Goal: Task Accomplishment & Management: Use online tool/utility

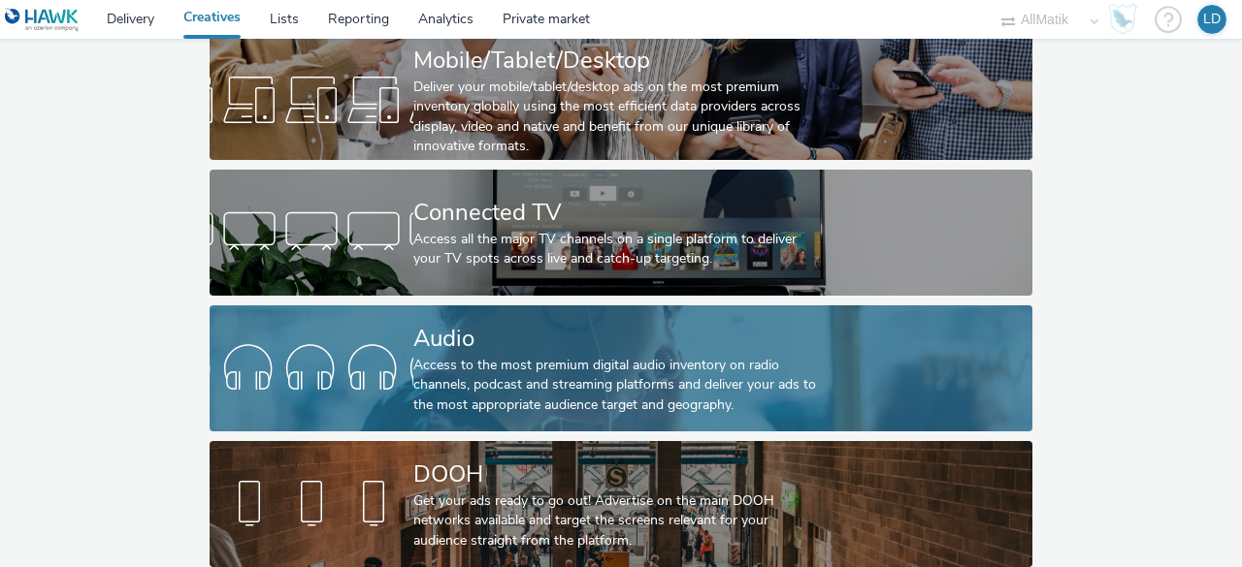
scroll to position [147, 0]
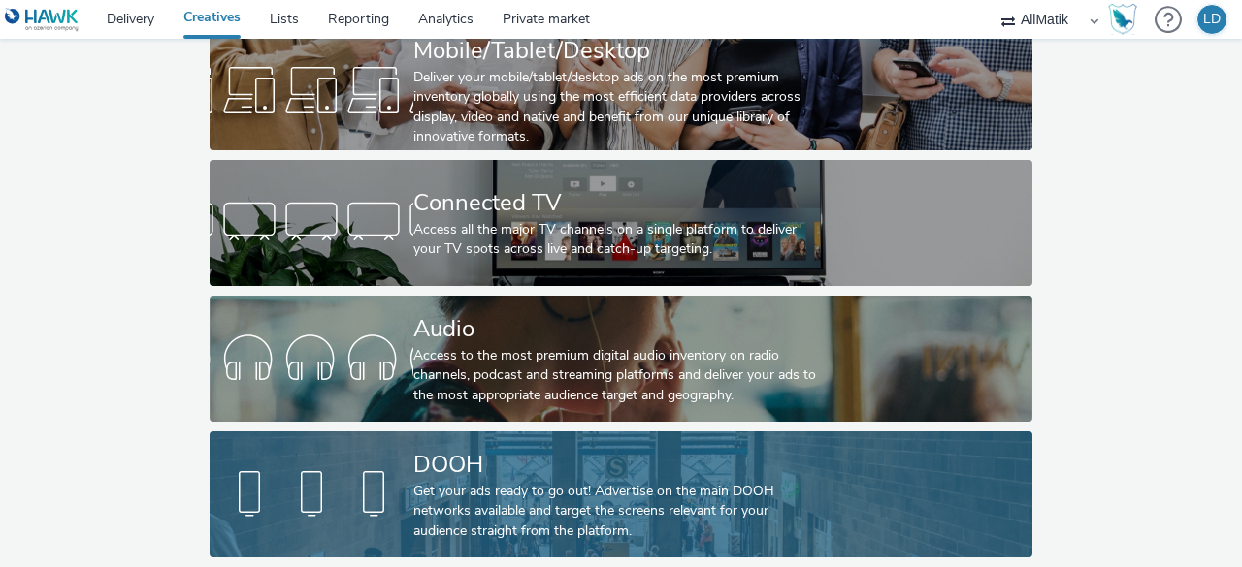
click at [475, 432] on div "DOOH Get your ads ready to go out! Advertise on the main DOOH networks availabl…" at bounding box center [616, 495] width 407 height 126
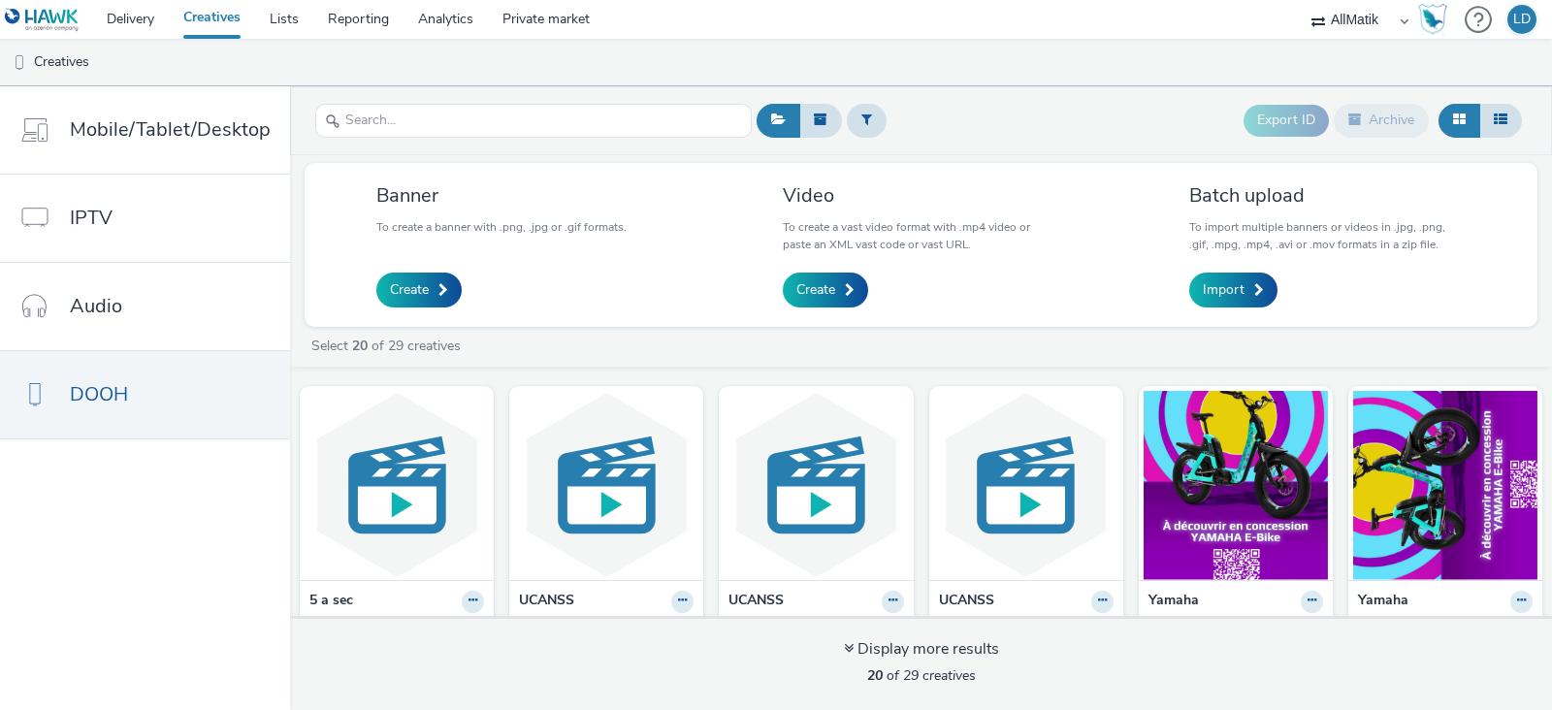
drag, startPoint x: 1241, startPoint y: 0, endPoint x: 993, endPoint y: 111, distance: 270.9
click at [993, 99] on div "Export ID Archive" at bounding box center [1139, 121] width 775 height 48
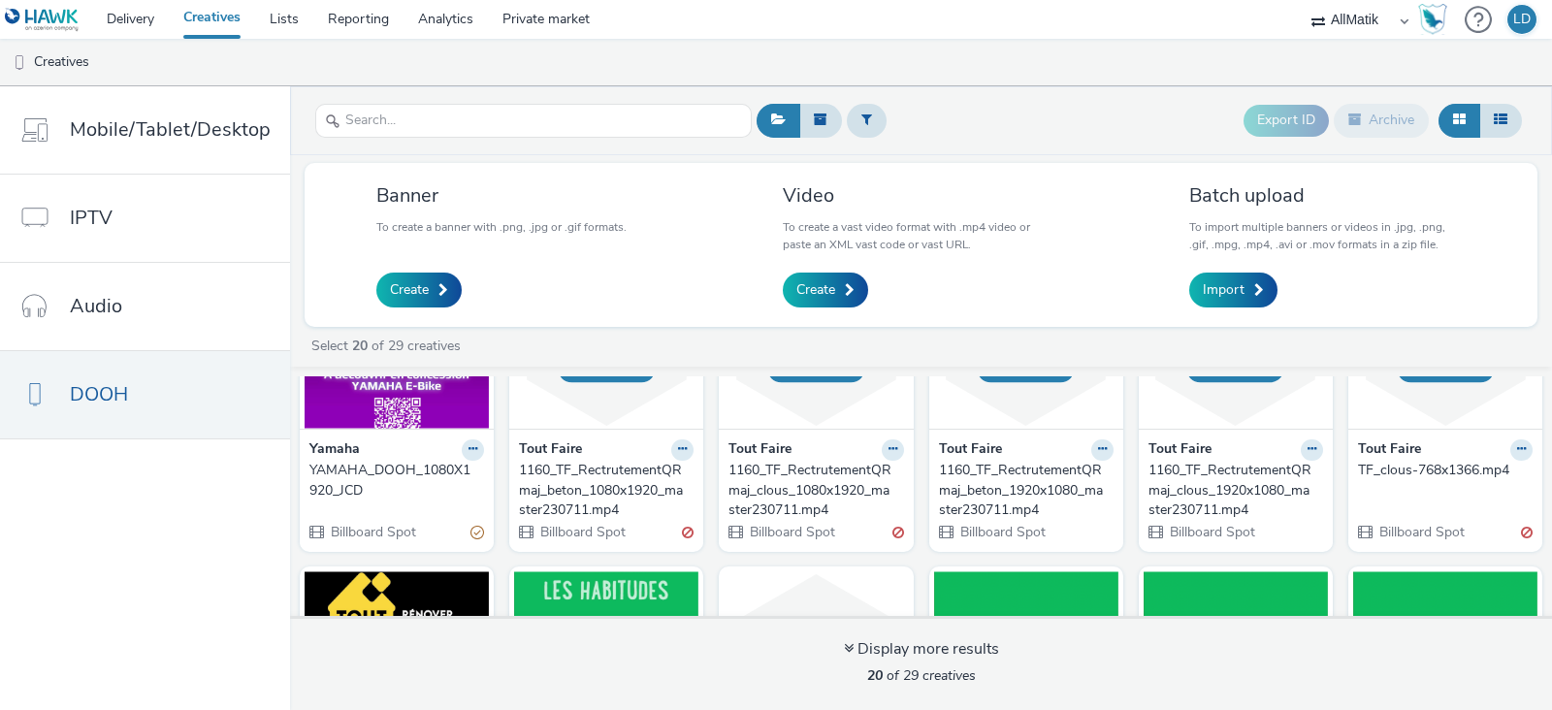
scroll to position [120, 0]
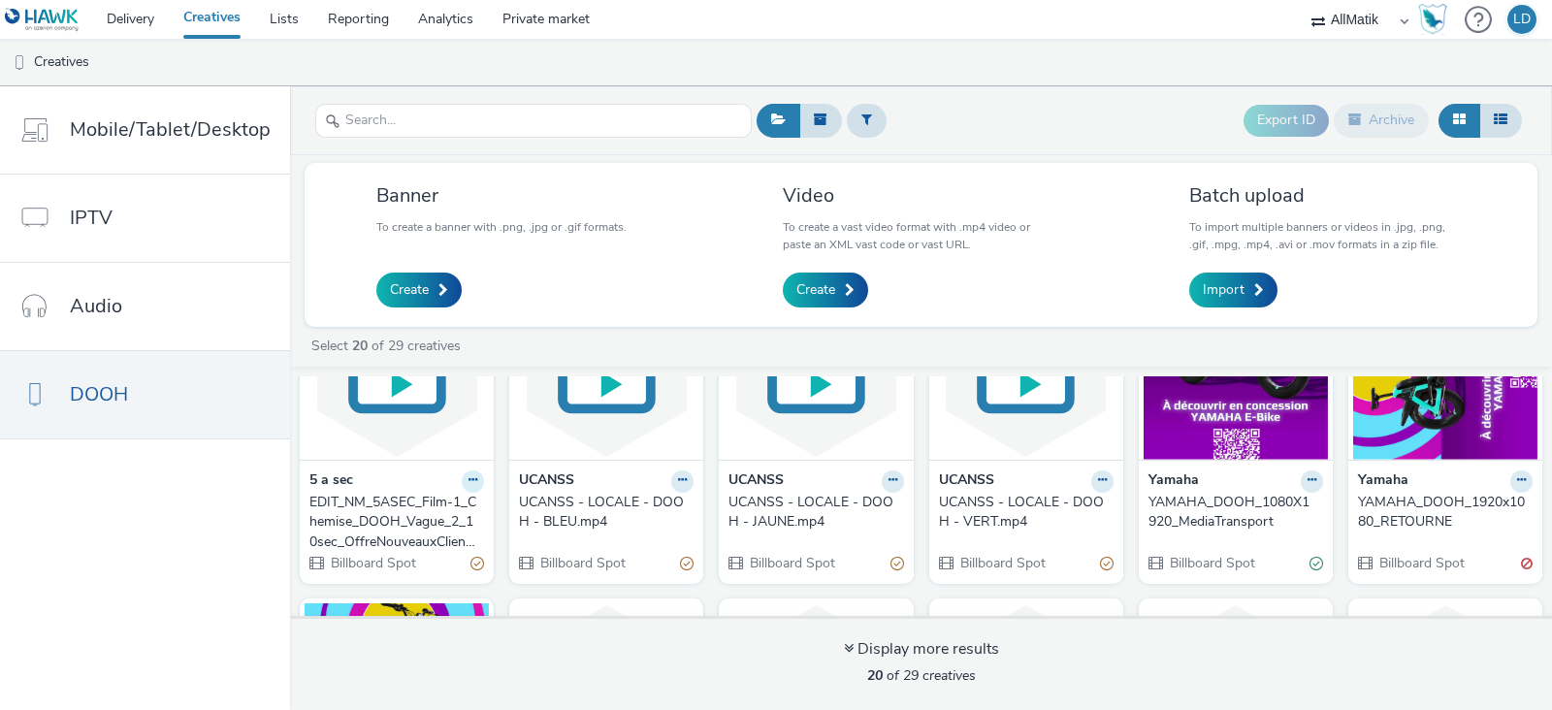
click at [477, 480] on icon at bounding box center [473, 480] width 9 height 12
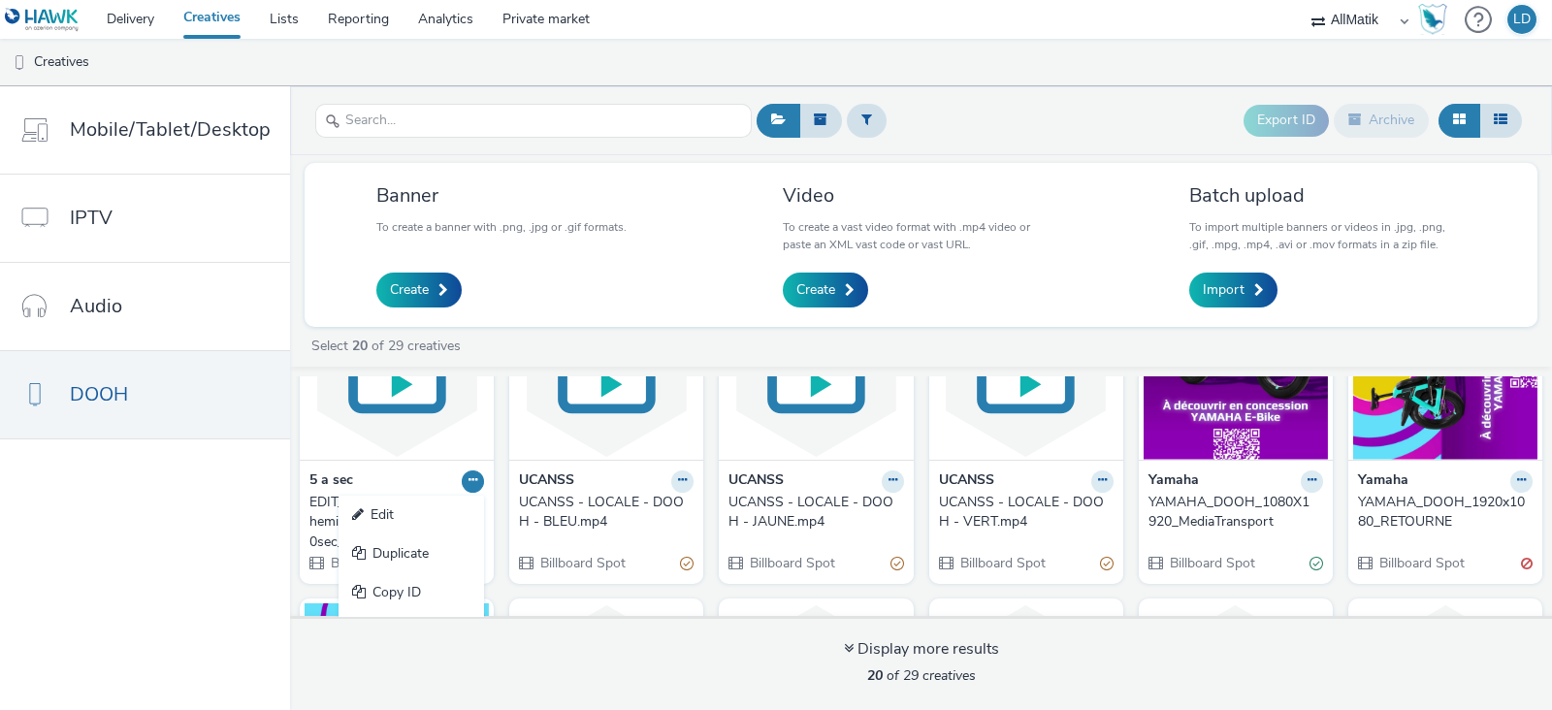
click at [477, 480] on icon at bounding box center [473, 480] width 9 height 12
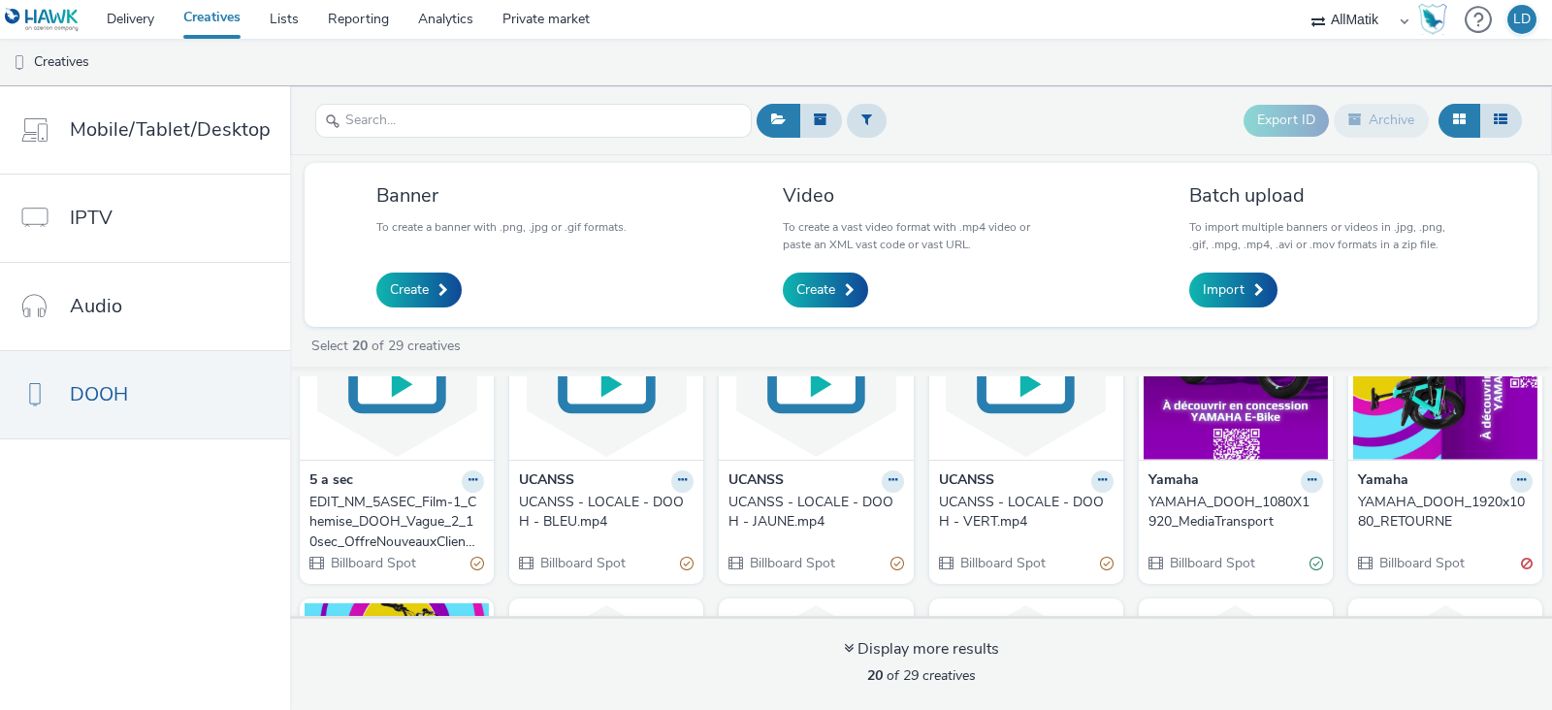
click at [451, 531] on div "EDIT_NM_5ASEC_Film-1_Chemise_DOOH_Vague_2_10sec_OffreNouveauxClients_9-16_V3_20…" at bounding box center [392, 522] width 167 height 59
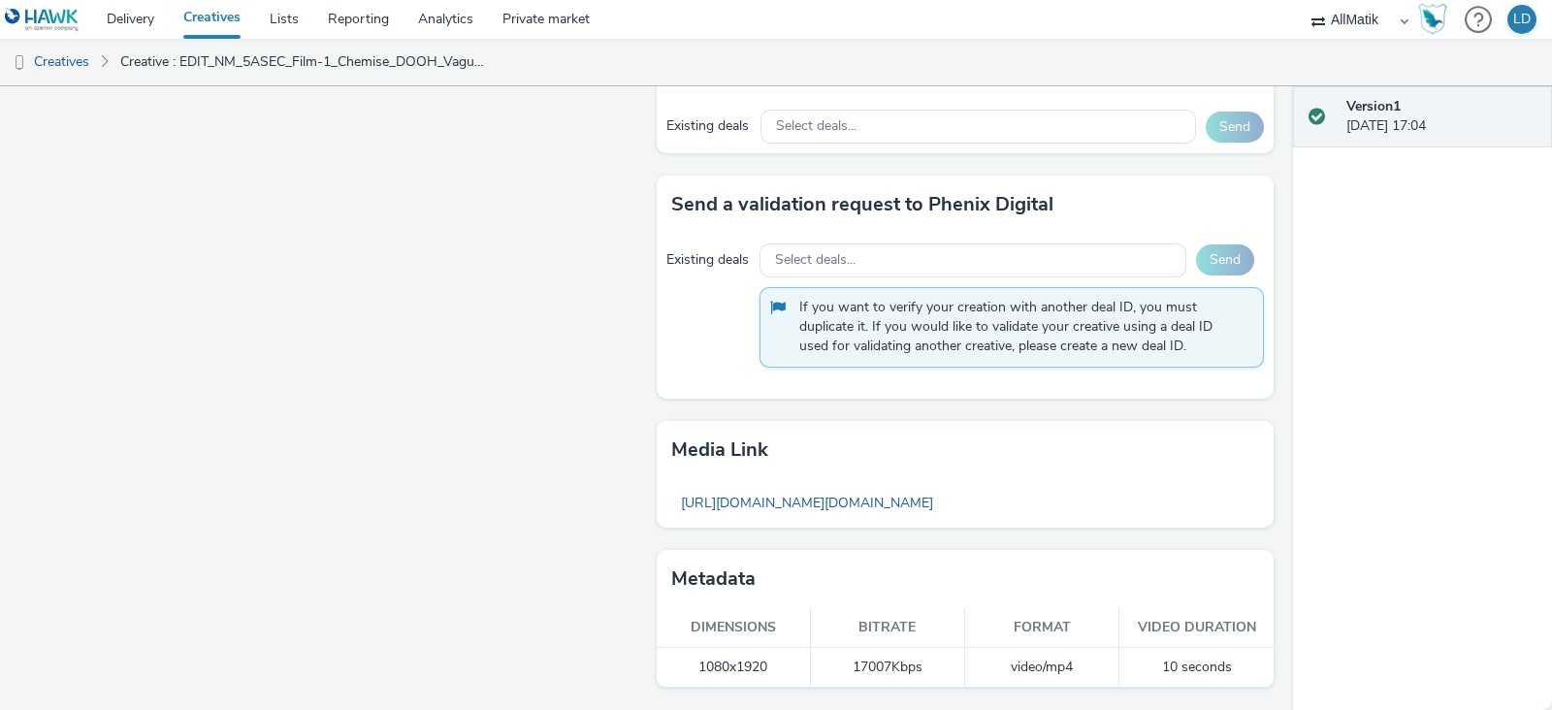
scroll to position [1055, 0]
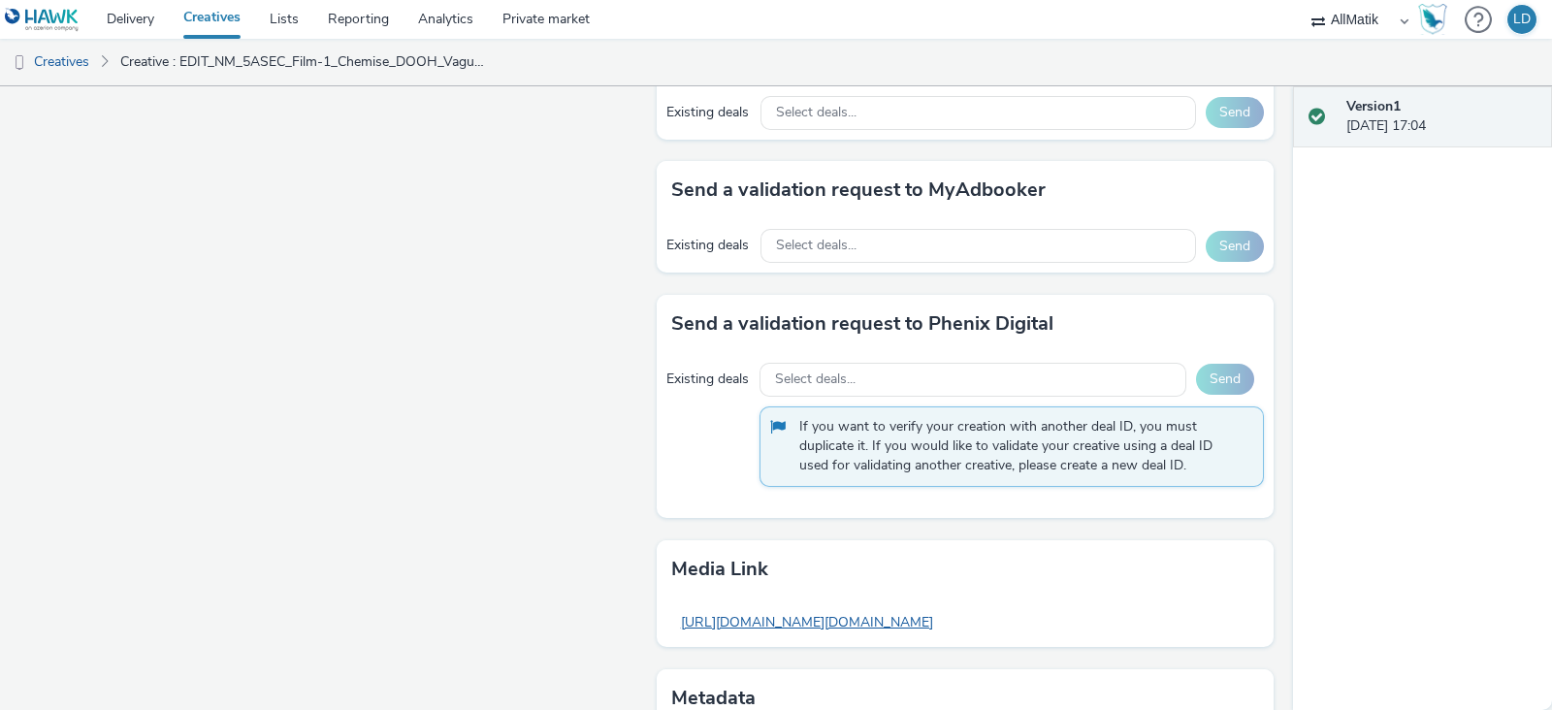
click at [849, 566] on link "[URL][DOMAIN_NAME][DOMAIN_NAME]" at bounding box center [807, 622] width 272 height 38
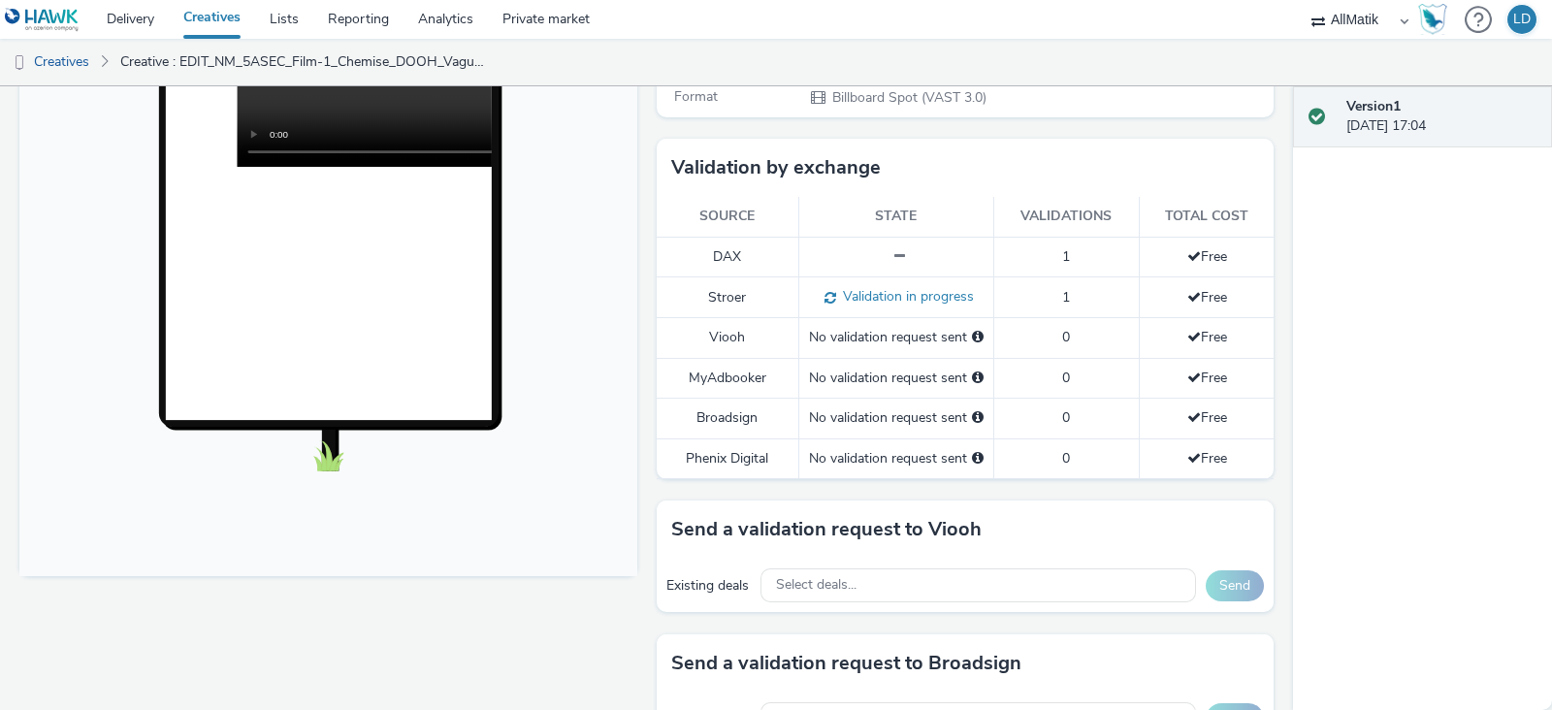
scroll to position [328, 0]
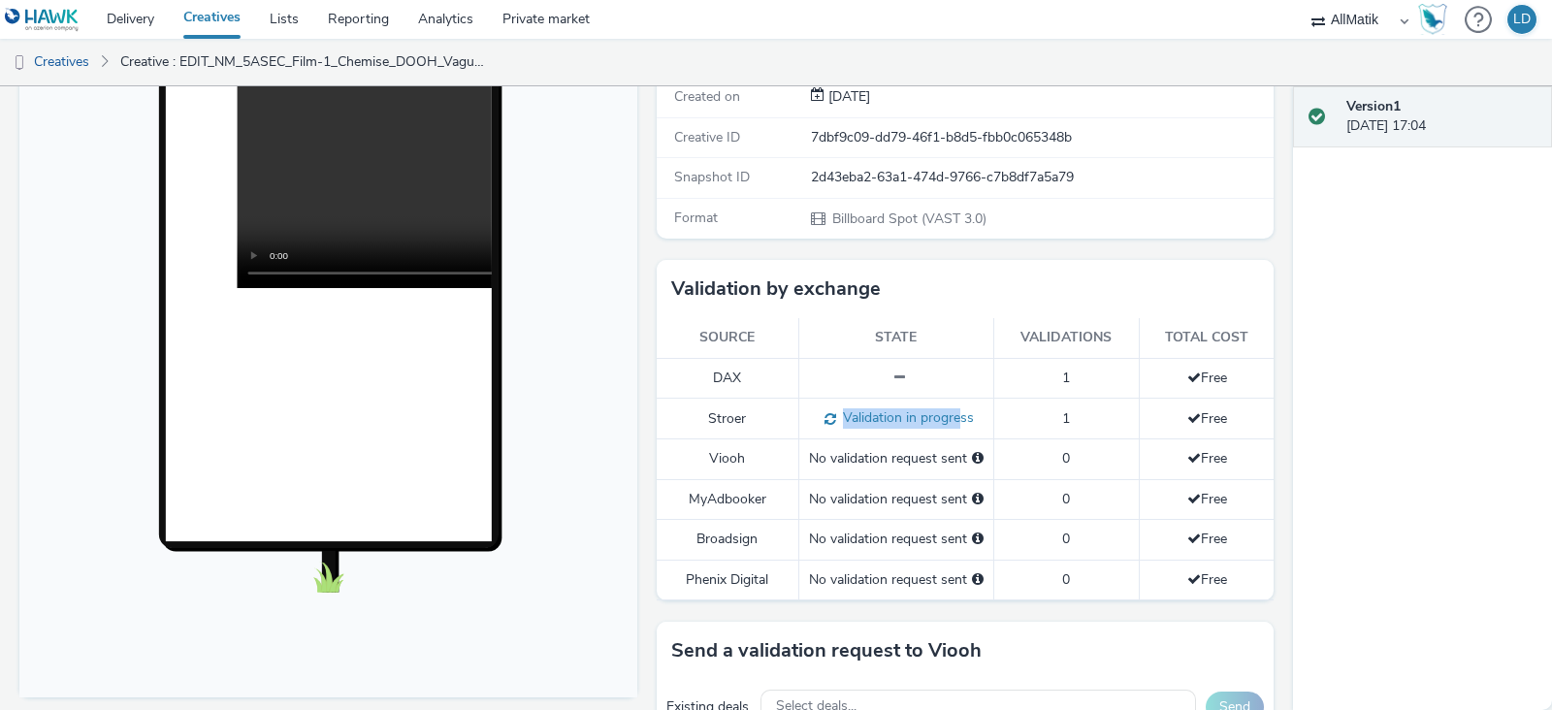
drag, startPoint x: 809, startPoint y: 413, endPoint x: 948, endPoint y: 409, distance: 138.8
click at [948, 409] on div "Validation in progress" at bounding box center [896, 418] width 175 height 20
click at [906, 417] on span "Validation in progress" at bounding box center [905, 417] width 138 height 18
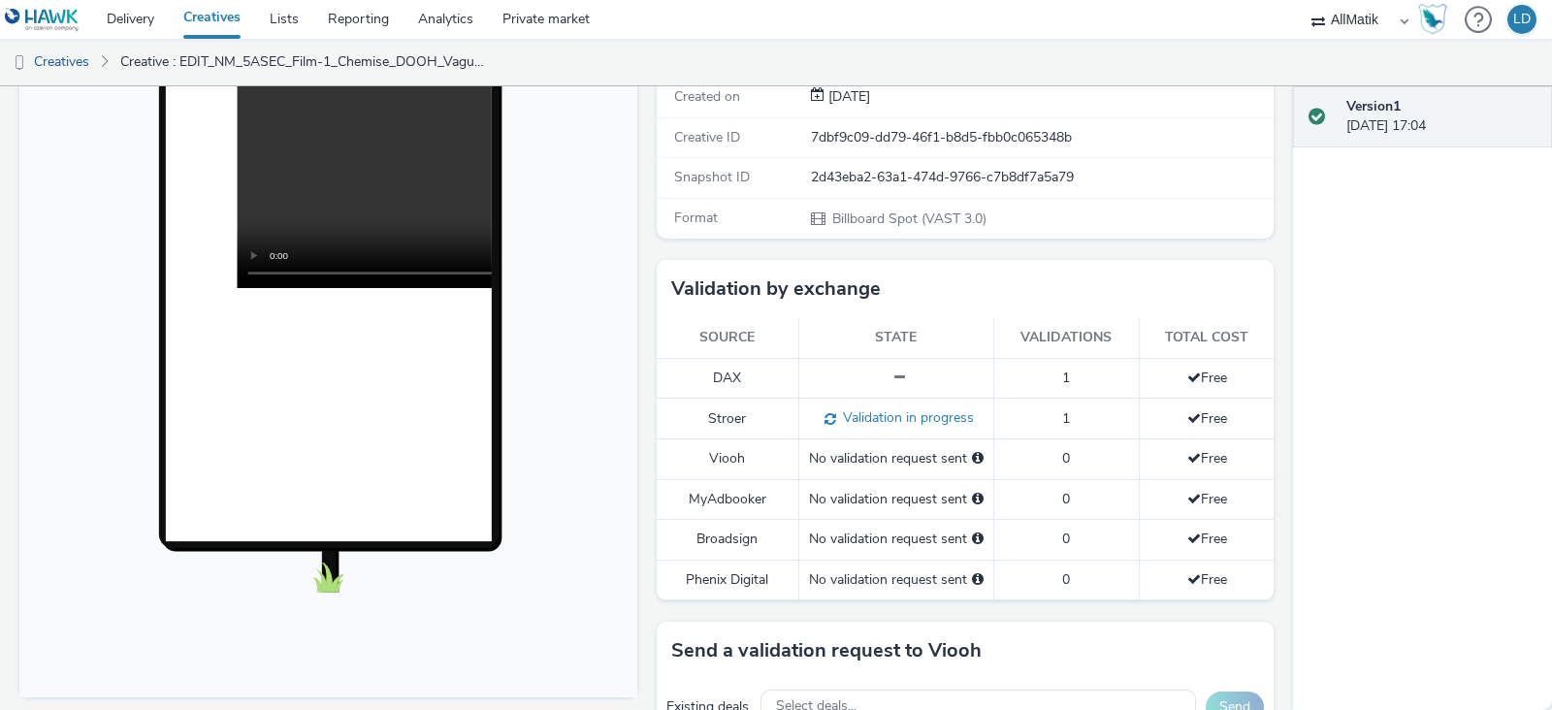
click at [849, 456] on div "No validation request sent" at bounding box center [896, 458] width 175 height 19
click at [721, 450] on td "Viooh" at bounding box center [728, 459] width 143 height 40
click at [723, 453] on td "Viooh" at bounding box center [728, 459] width 143 height 40
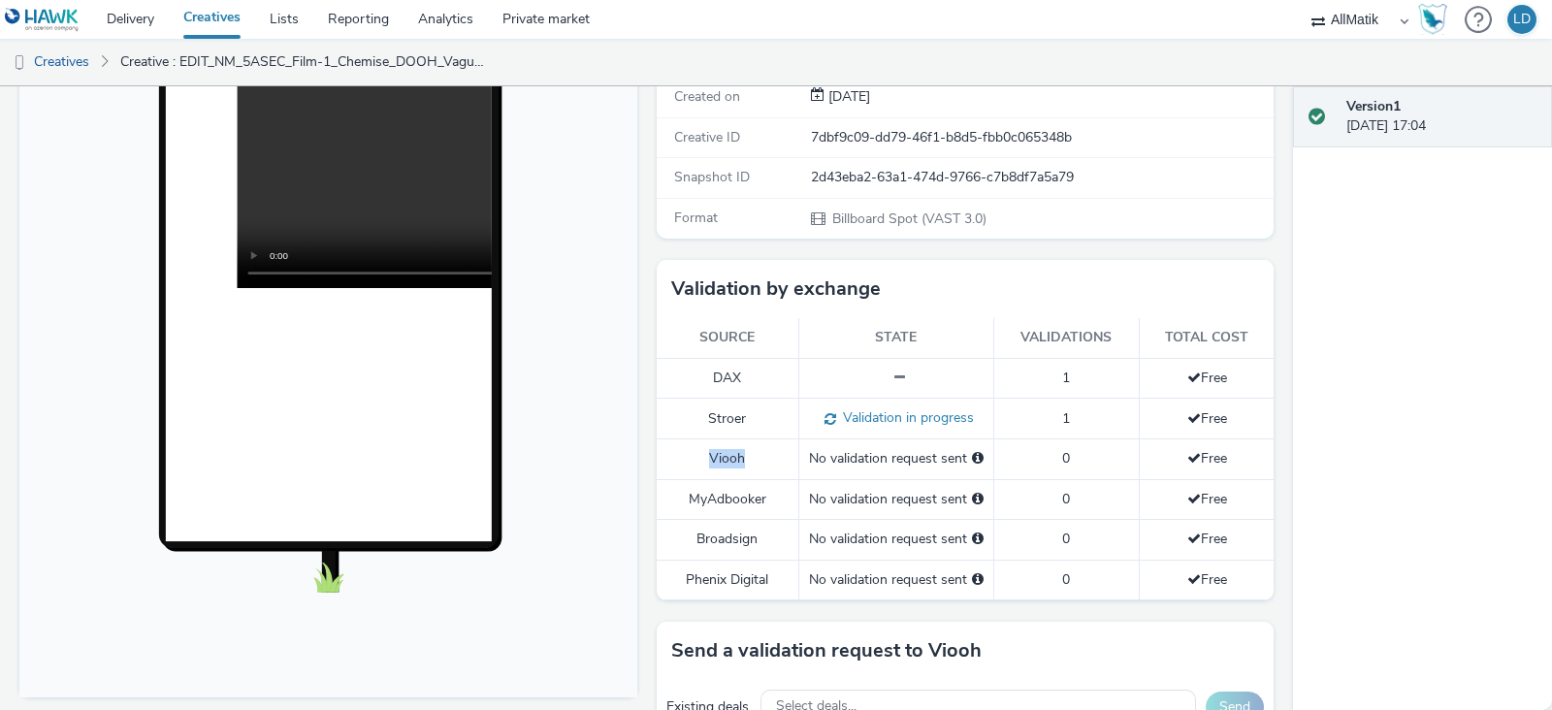
click at [724, 453] on td "Viooh" at bounding box center [728, 459] width 143 height 40
click at [690, 448] on td "Viooh" at bounding box center [728, 459] width 143 height 40
click at [684, 448] on td "Viooh" at bounding box center [728, 459] width 143 height 40
click at [844, 565] on td "No validation request sent" at bounding box center [895, 580] width 195 height 40
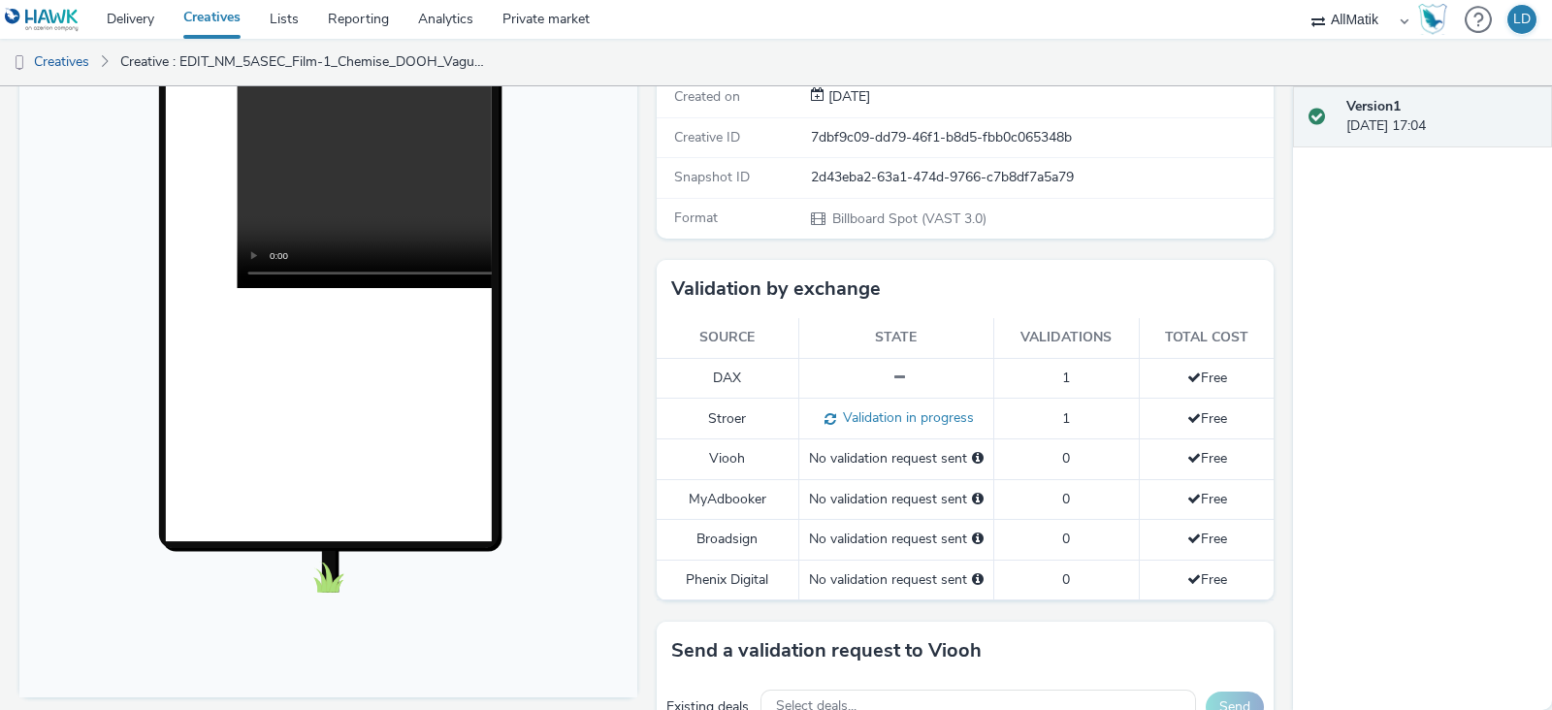
click at [972, 566] on td "No validation request sent" at bounding box center [895, 580] width 195 height 40
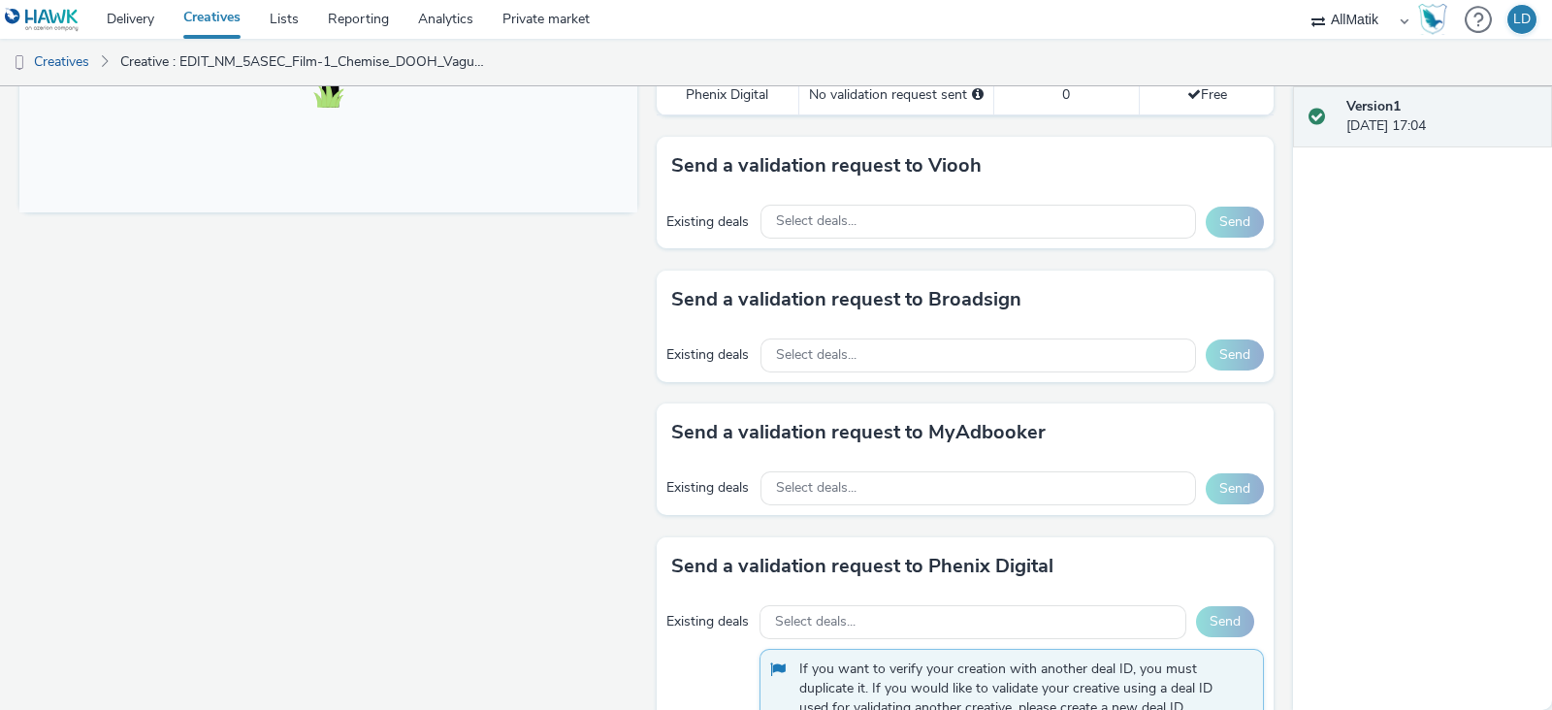
scroll to position [934, 0]
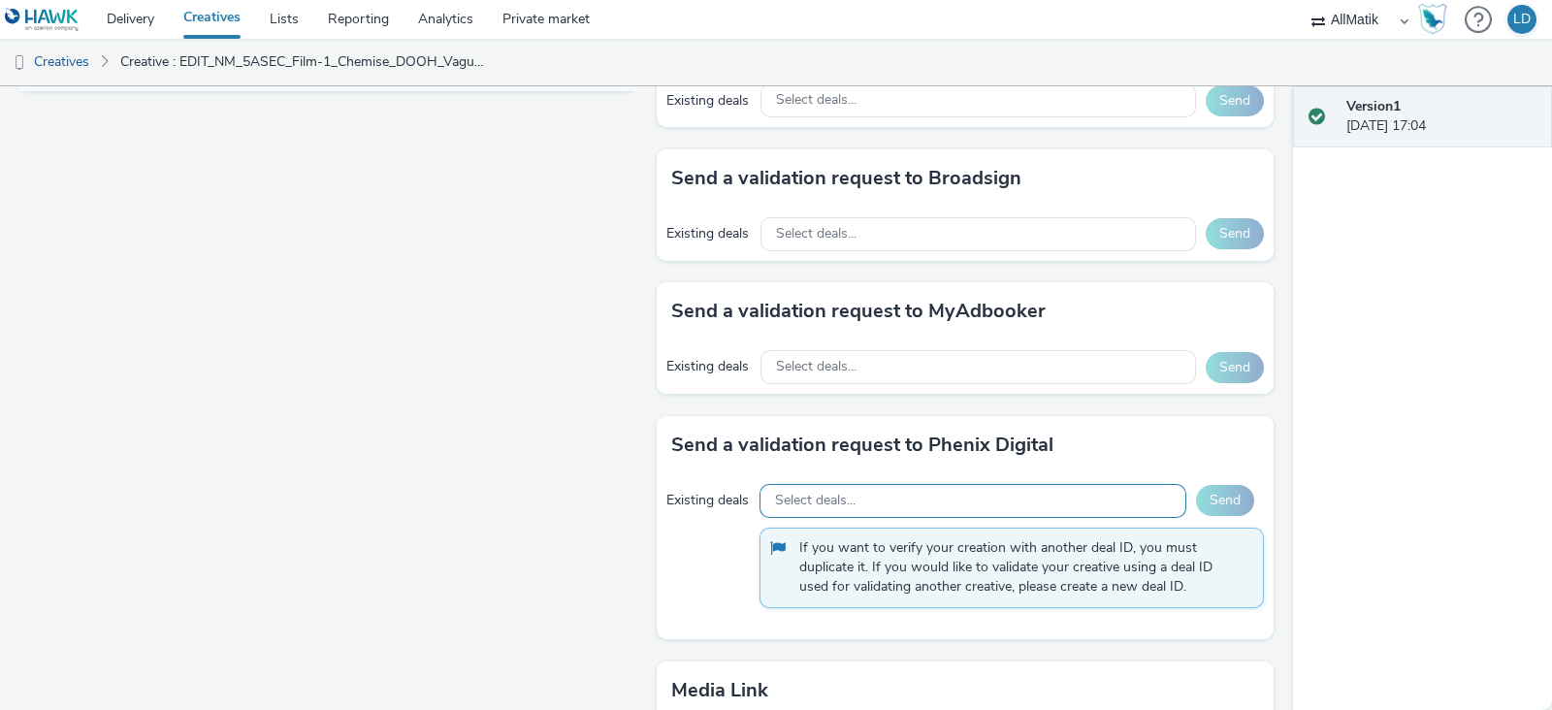
click at [846, 484] on div "Select deals..." at bounding box center [974, 501] width 428 height 34
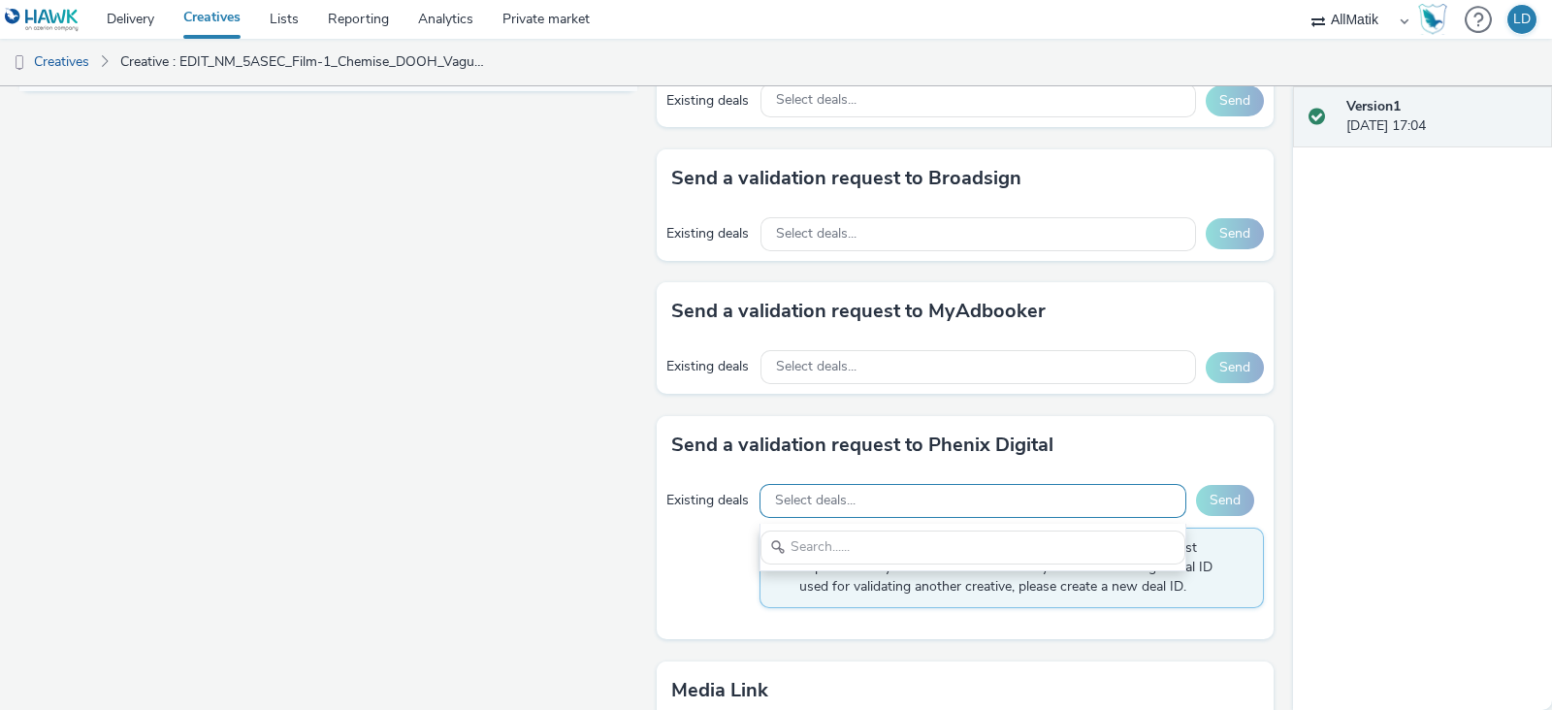
scroll to position [0, 0]
click at [834, 533] on input "text" at bounding box center [973, 548] width 426 height 34
type input "phenix"
click at [623, 479] on div "Fullscreen" at bounding box center [333, 123] width 628 height 1655
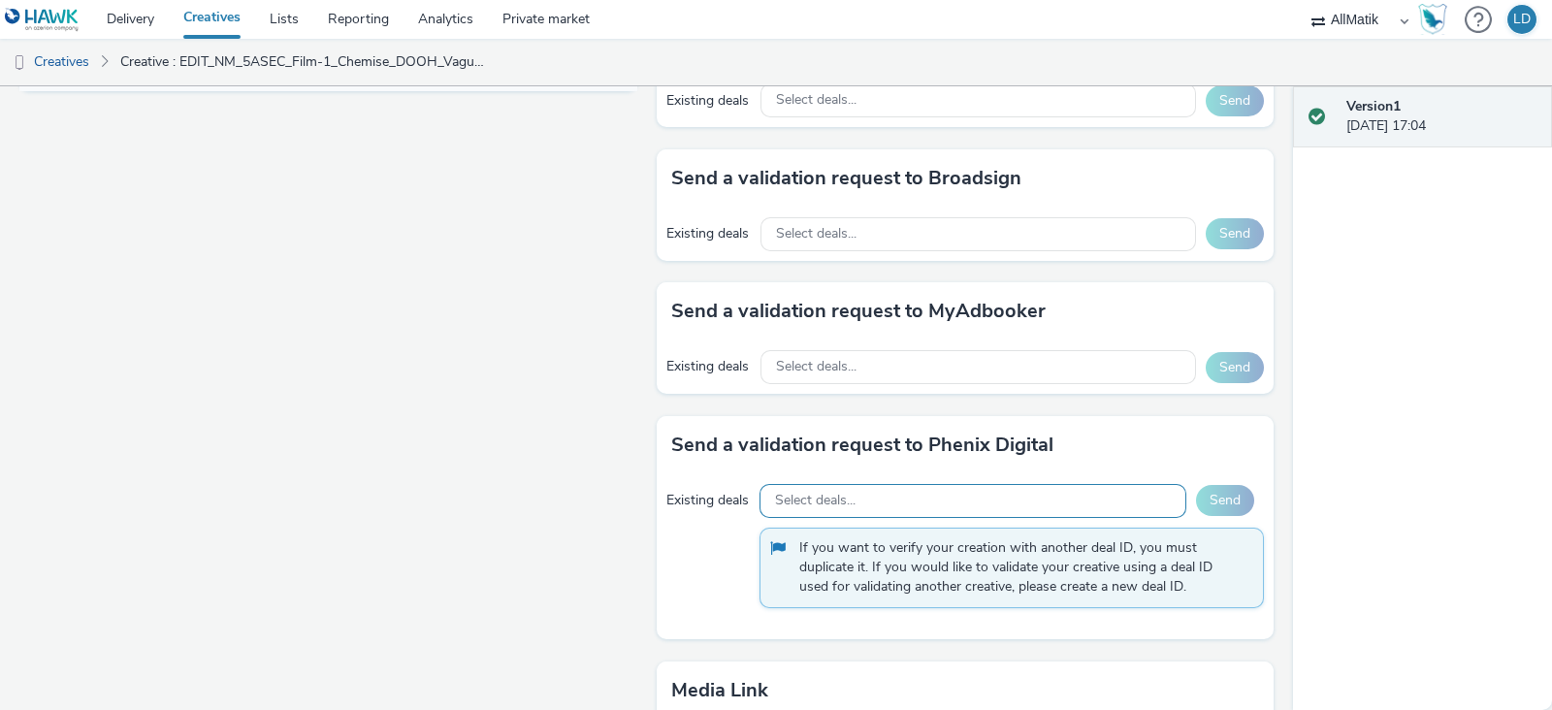
click at [820, 507] on span "Select deals..." at bounding box center [815, 501] width 81 height 16
paste input "Pheonix_5sec_Hivestack_DOOH_x_9 €_MALL_15eOffert"
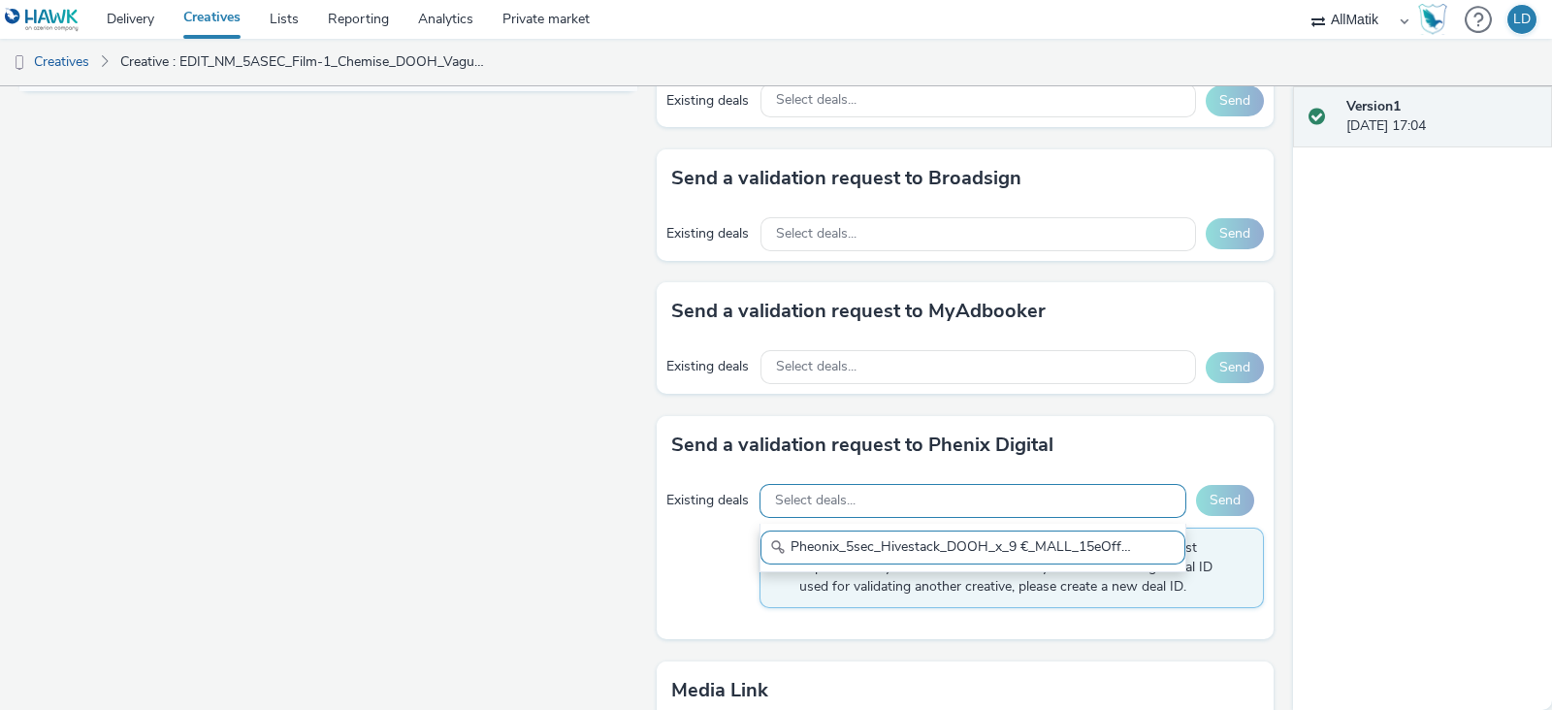
scroll to position [0, 38]
type input "Pheonix_5sec_Hivestack_DOOH_x_9 €_MALL_15eOffert"
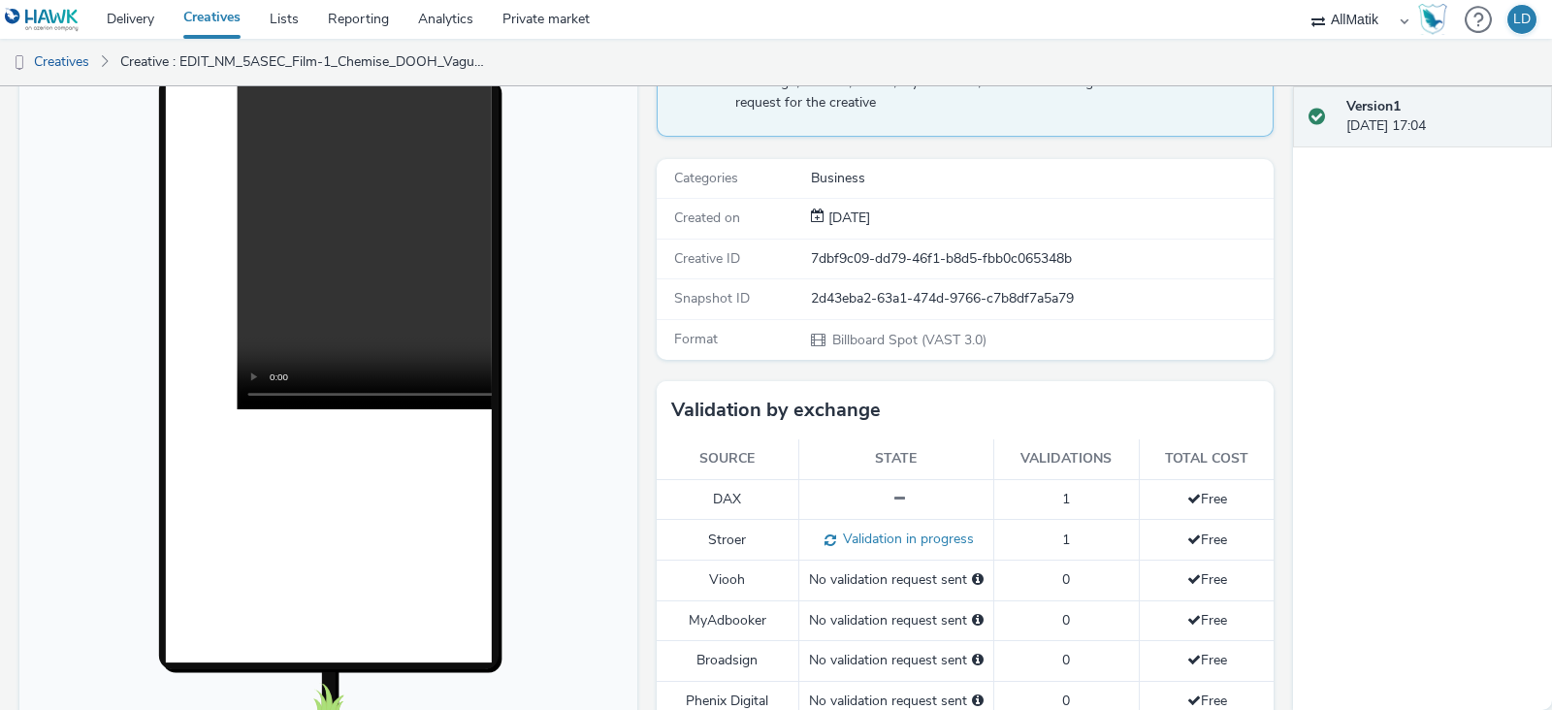
scroll to position [0, 0]
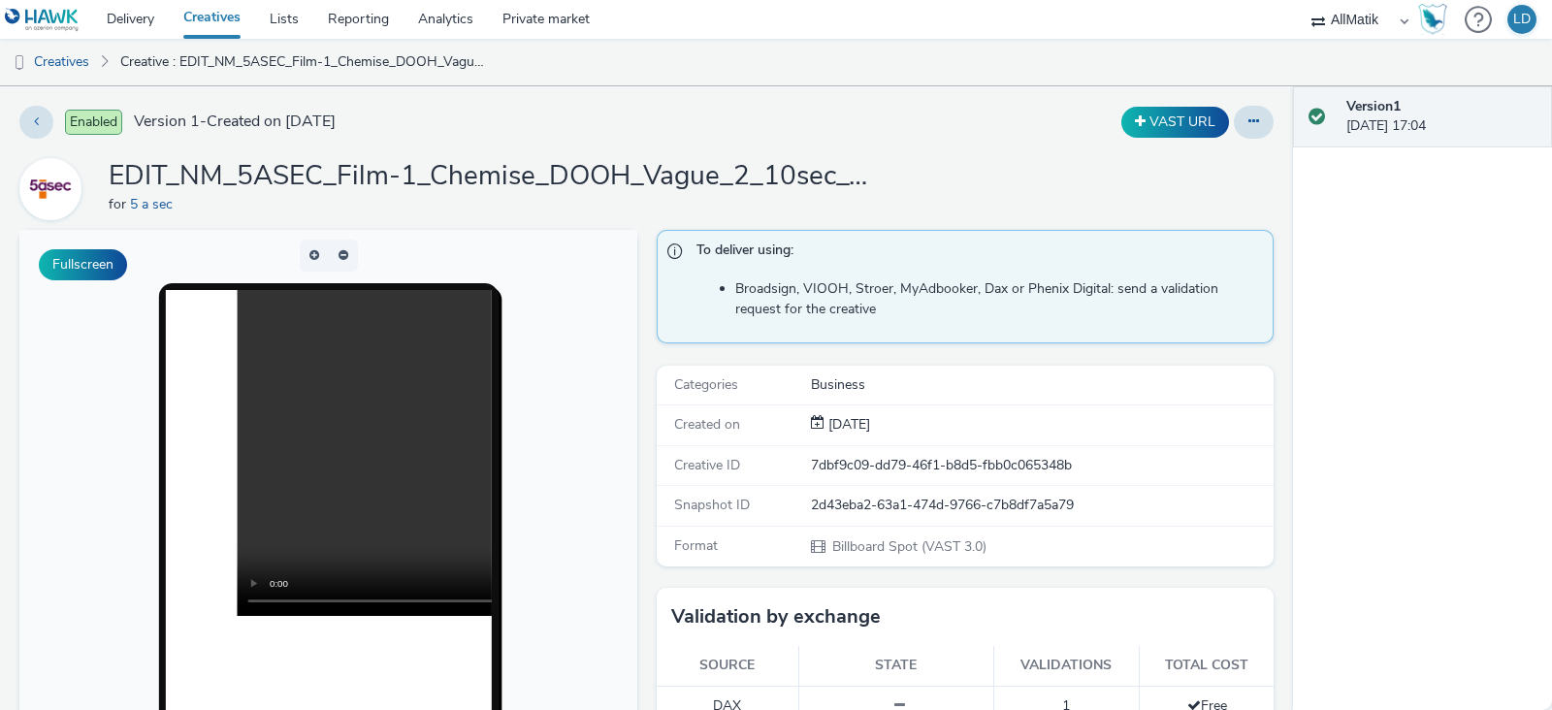
drag, startPoint x: 796, startPoint y: 465, endPoint x: 935, endPoint y: 455, distance: 139.0
click at [912, 455] on div "Creative ID 7dbf9c09-dd79-46f1-b8d5-fbb0c065348b" at bounding box center [966, 466] width 618 height 40
click at [992, 458] on div "7dbf9c09-dd79-46f1-b8d5-fbb0c065348b" at bounding box center [1042, 465] width 462 height 19
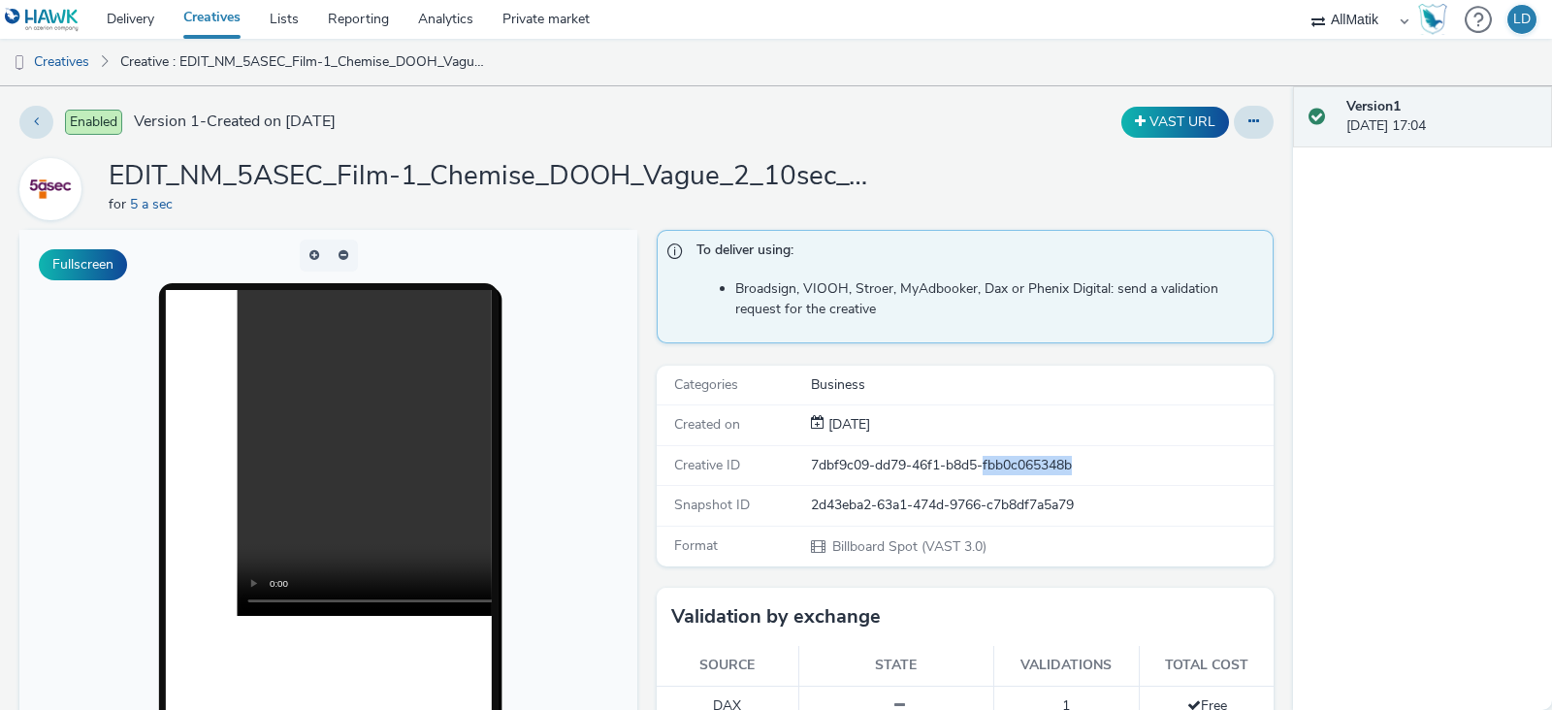
click at [992, 458] on div "7dbf9c09-dd79-46f1-b8d5-fbb0c065348b" at bounding box center [1042, 465] width 462 height 19
click at [907, 477] on div "Creative ID 7dbf9c09-dd79-46f1-b8d5-fbb0c065348b" at bounding box center [966, 466] width 618 height 40
click at [896, 501] on div "2d43eba2-63a1-474d-9766-c7b8df7a5a79" at bounding box center [1042, 505] width 462 height 19
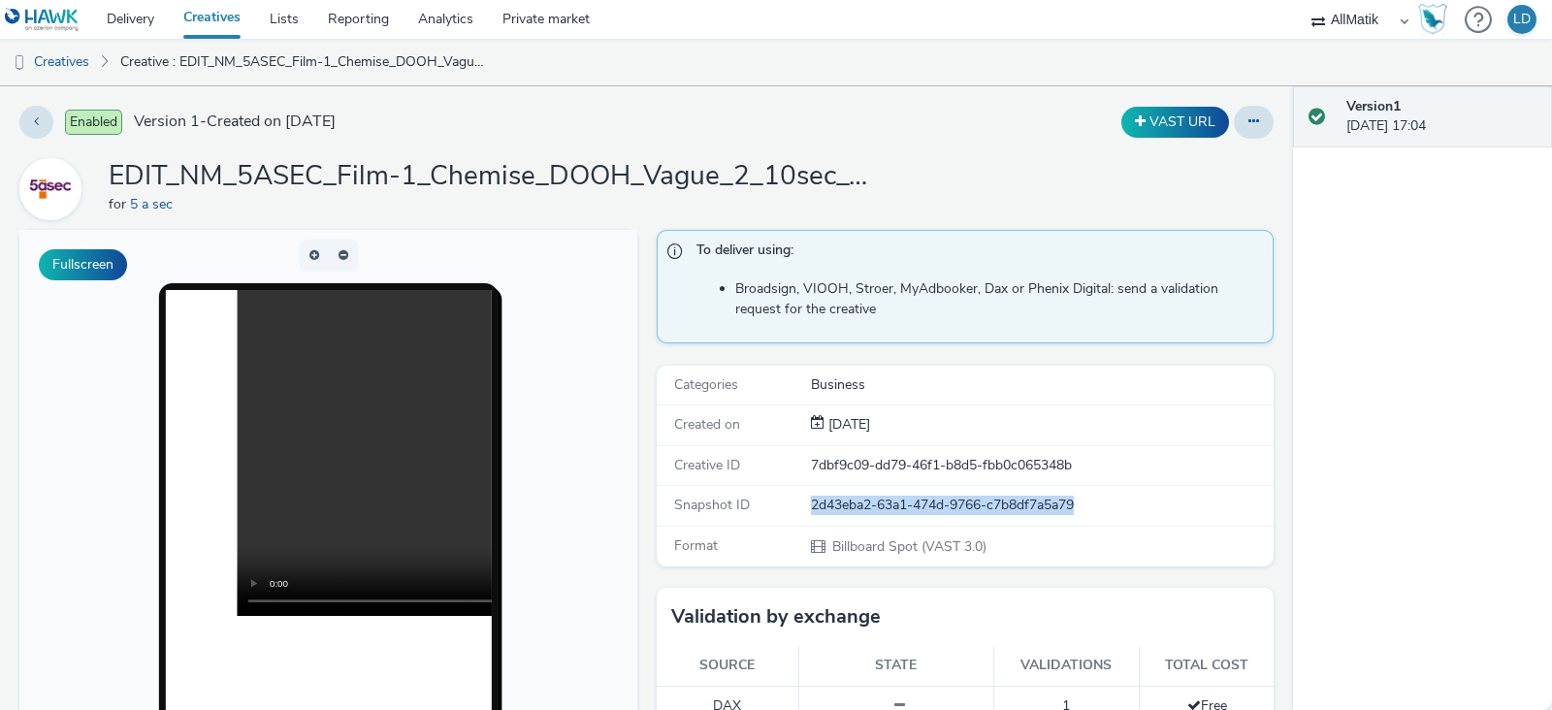
click at [896, 501] on div "2d43eba2-63a1-474d-9766-c7b8df7a5a79" at bounding box center [1042, 505] width 462 height 19
click at [46, 126] on button at bounding box center [36, 122] width 34 height 33
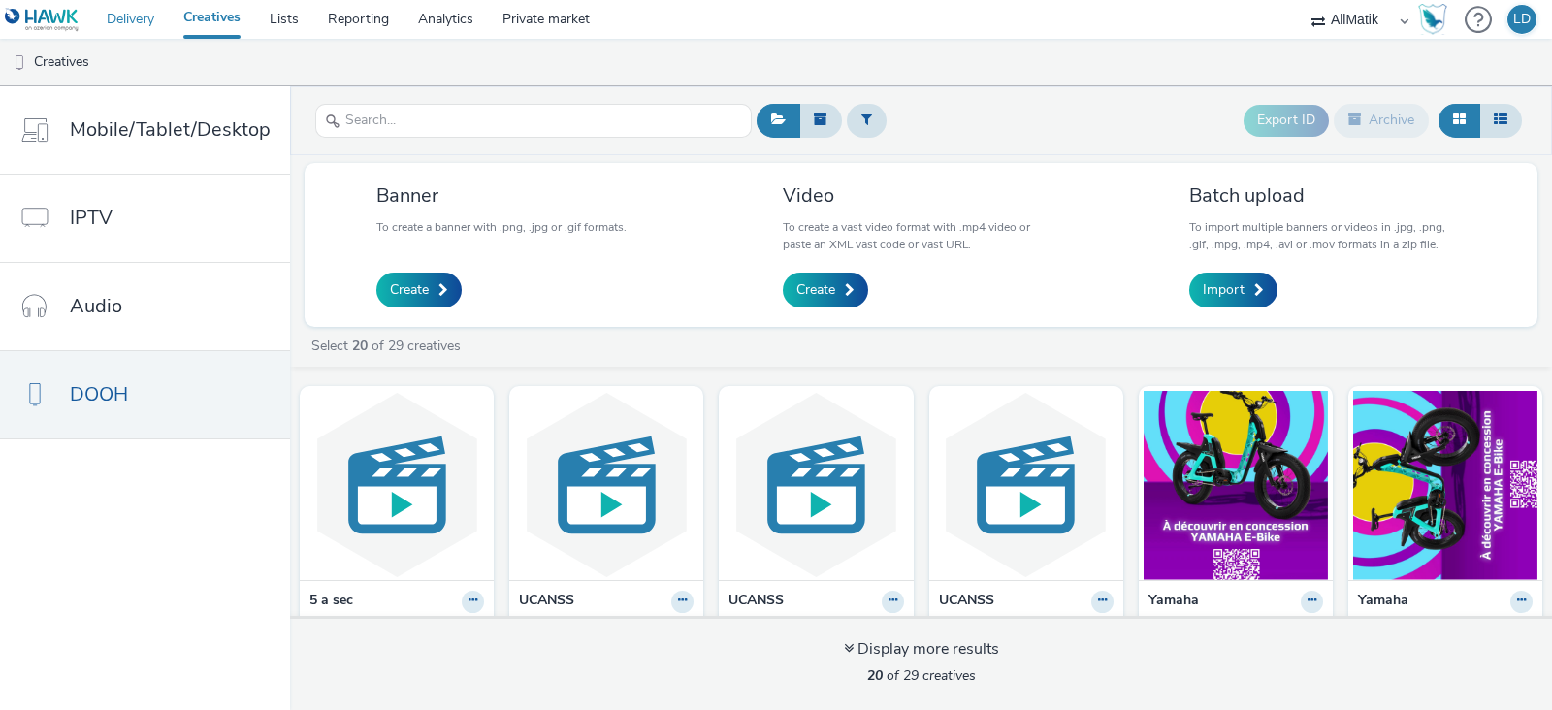
click at [108, 8] on link "Delivery" at bounding box center [130, 19] width 77 height 39
